Goal: Task Accomplishment & Management: Manage account settings

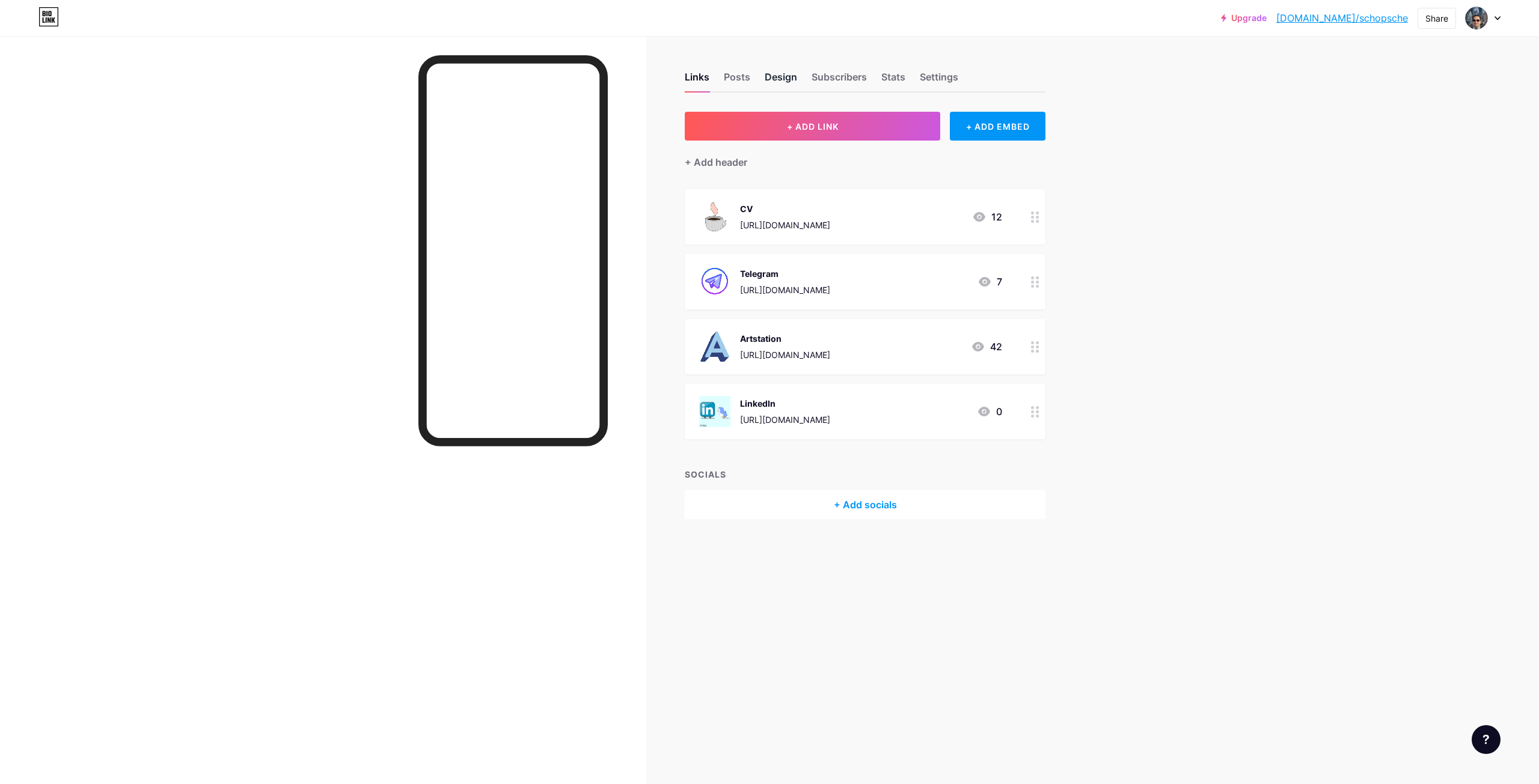
click at [770, 76] on div "Design" at bounding box center [780, 81] width 33 height 22
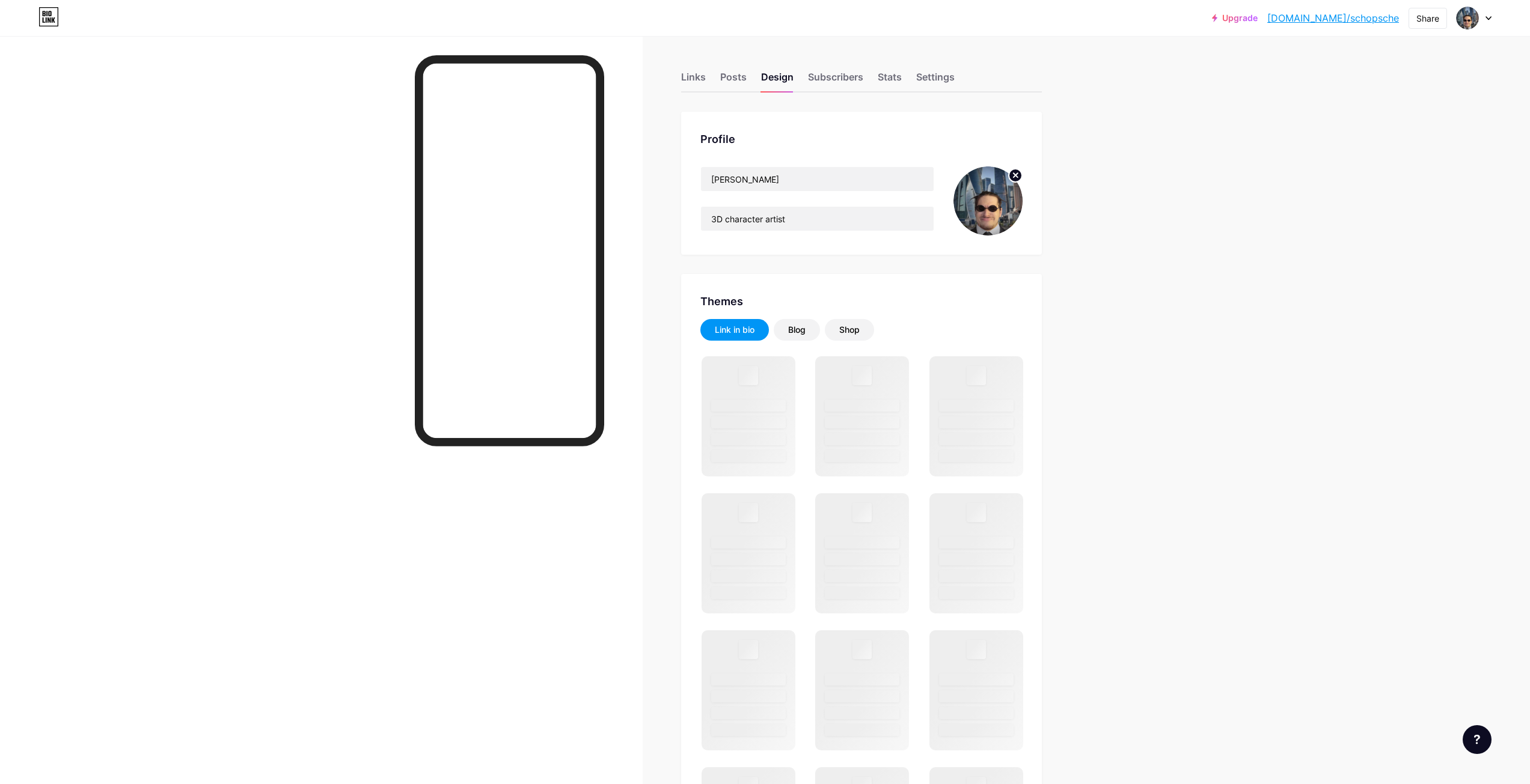
click at [984, 197] on img at bounding box center [988, 201] width 69 height 69
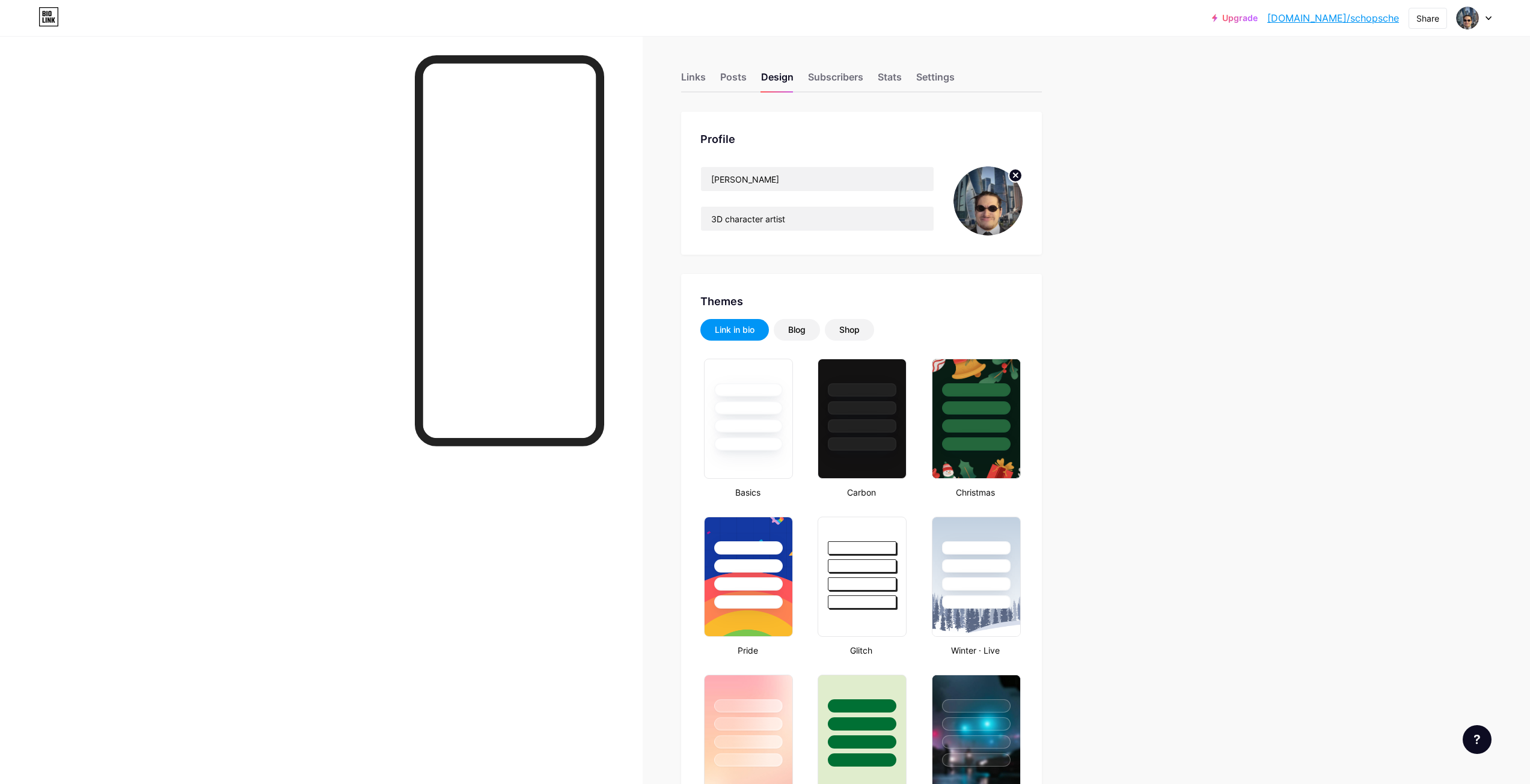
click at [1018, 174] on icon at bounding box center [1015, 175] width 4 height 4
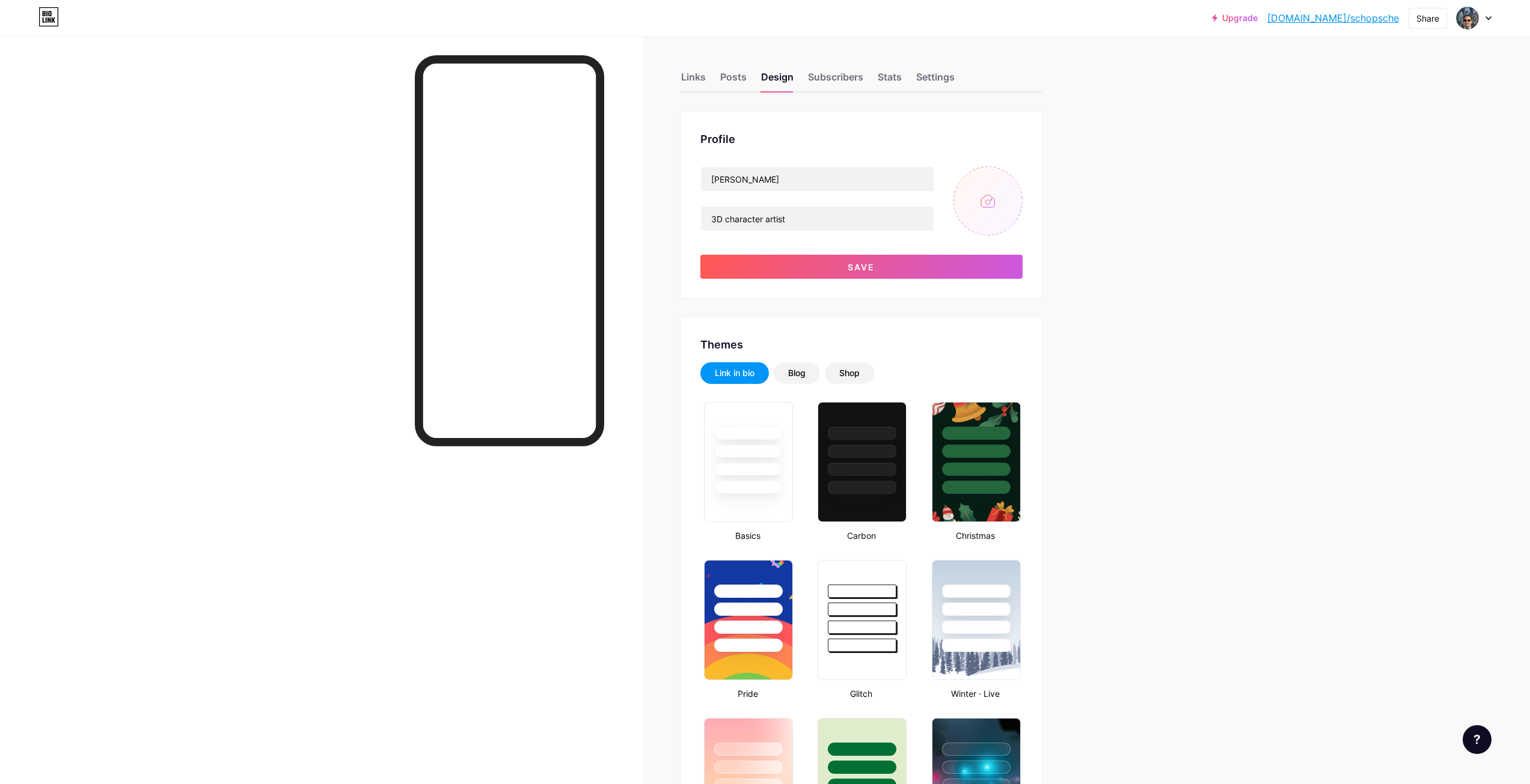
type input "#cafbff"
type input "#ffffff"
click at [994, 194] on input "file" at bounding box center [988, 201] width 69 height 69
type input "C:\fakepath\photo_2025-09-08_16-02-15.jpg"
click at [897, 262] on button "Save" at bounding box center [861, 267] width 322 height 24
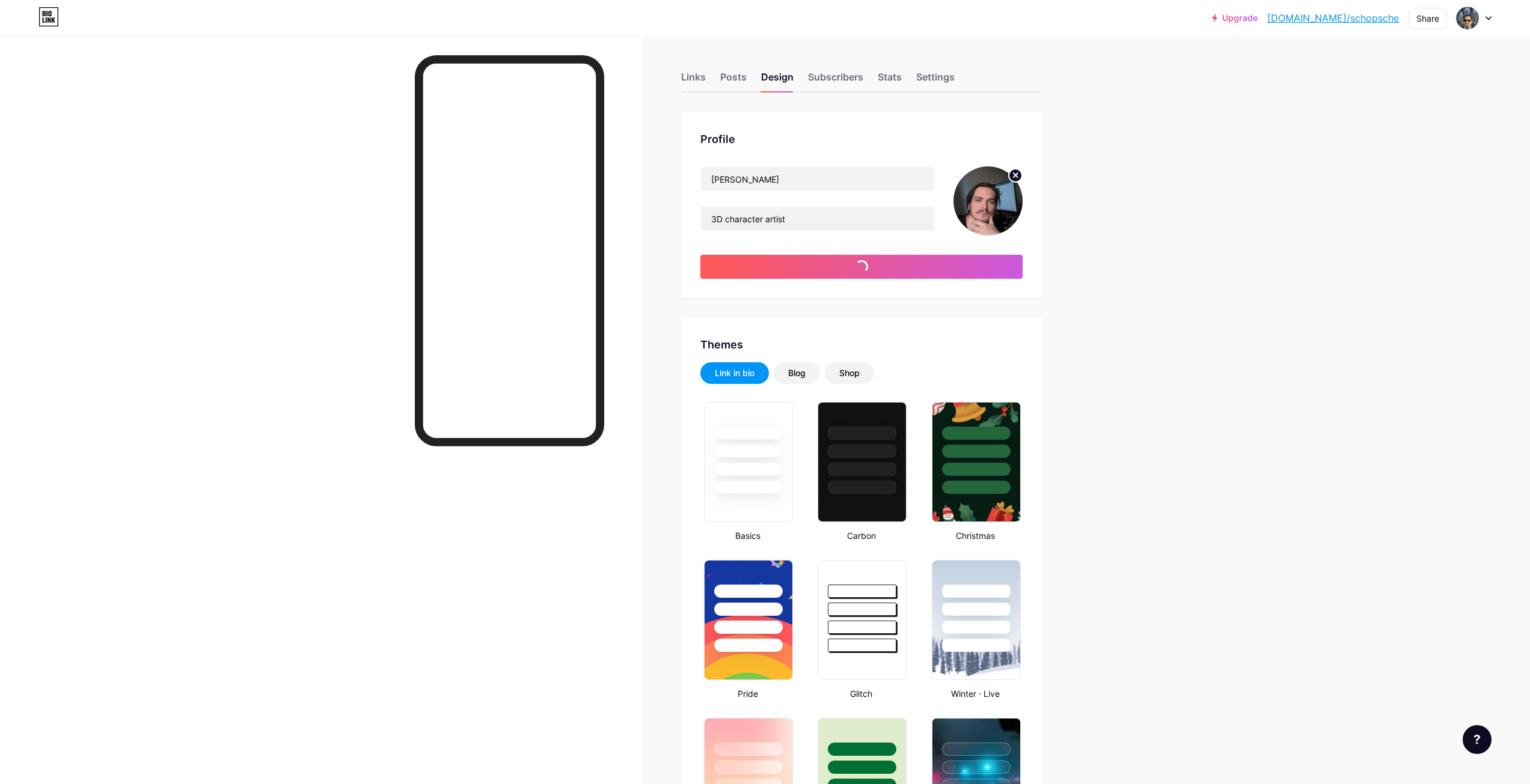
type input "#ffffff"
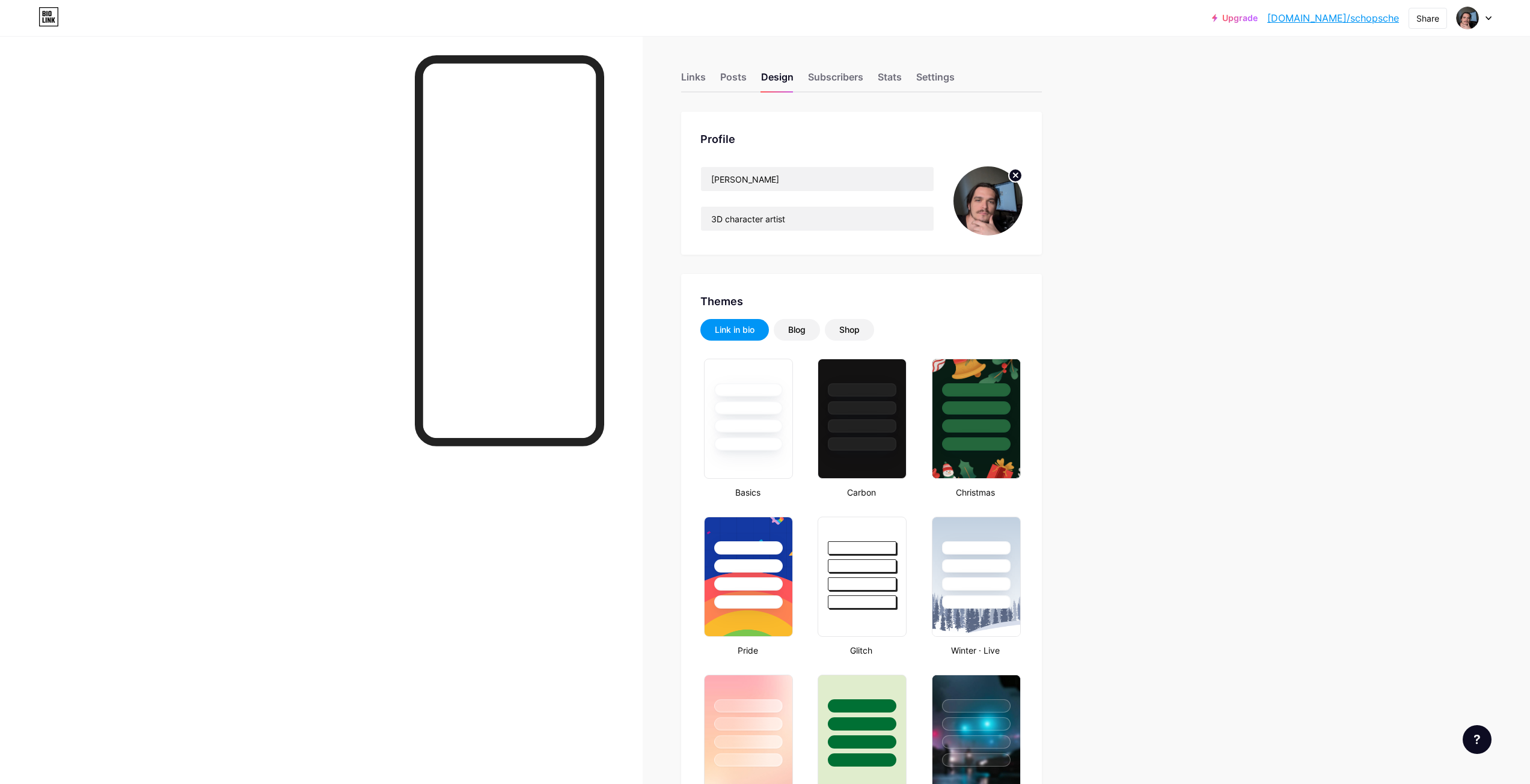
click at [48, 15] on icon at bounding box center [49, 13] width 3 height 5
